Goal: Obtain resource: Download file/media

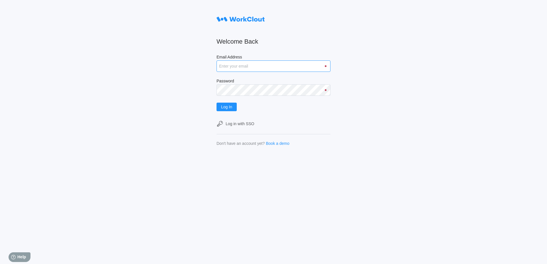
click at [305, 63] on input "Email Address" at bounding box center [274, 65] width 114 height 11
type input "j"
type input "d"
type input "JLESLIE@MAILINATOR.COM"
click at [217, 103] on button "Log In" at bounding box center [227, 107] width 20 height 9
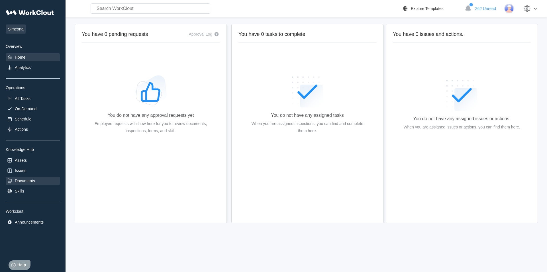
click at [42, 183] on div "Documents" at bounding box center [33, 181] width 54 height 8
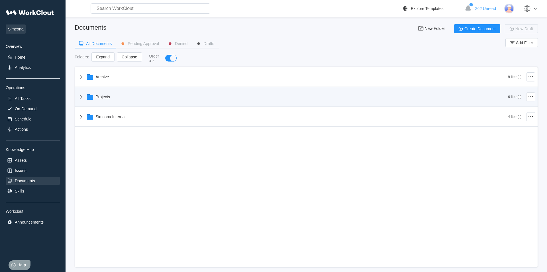
click at [107, 99] on div "Projects" at bounding box center [103, 97] width 15 height 5
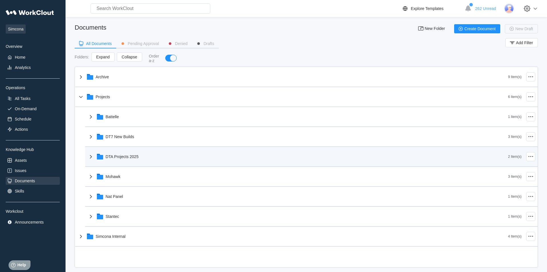
click at [123, 160] on div "DTA Projects 2025" at bounding box center [297, 156] width 421 height 15
click at [125, 158] on div "DTA Projects 2025" at bounding box center [122, 156] width 33 height 5
click at [115, 162] on div "DTA Projects 2025" at bounding box center [297, 156] width 421 height 15
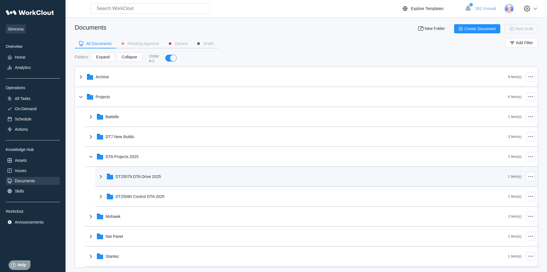
click at [145, 178] on div "DT25079 DTA Drive 2025" at bounding box center [138, 176] width 45 height 5
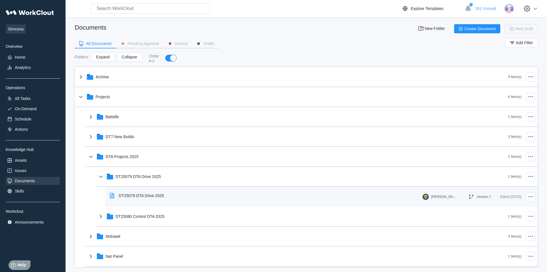
click at [150, 198] on div "DT25079 DTA Drive 2025" at bounding box center [141, 196] width 45 height 5
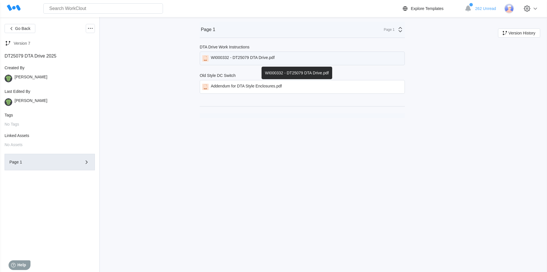
click at [268, 61] on div "WI000332 - DT25079 DTA Drive.pdf" at bounding box center [243, 58] width 64 height 6
